Goal: Go to known website: Access a specific website the user already knows

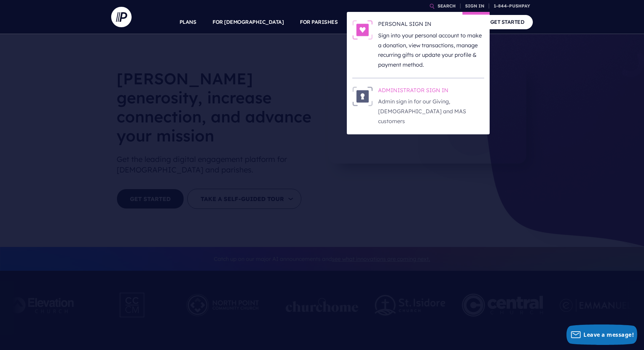
click at [432, 91] on h6 "ADMINISTRATOR SIGN IN" at bounding box center [431, 91] width 106 height 10
click at [449, 96] on h6 "ADMINISTRATOR SIGN IN" at bounding box center [431, 91] width 106 height 10
